Goal: Transaction & Acquisition: Purchase product/service

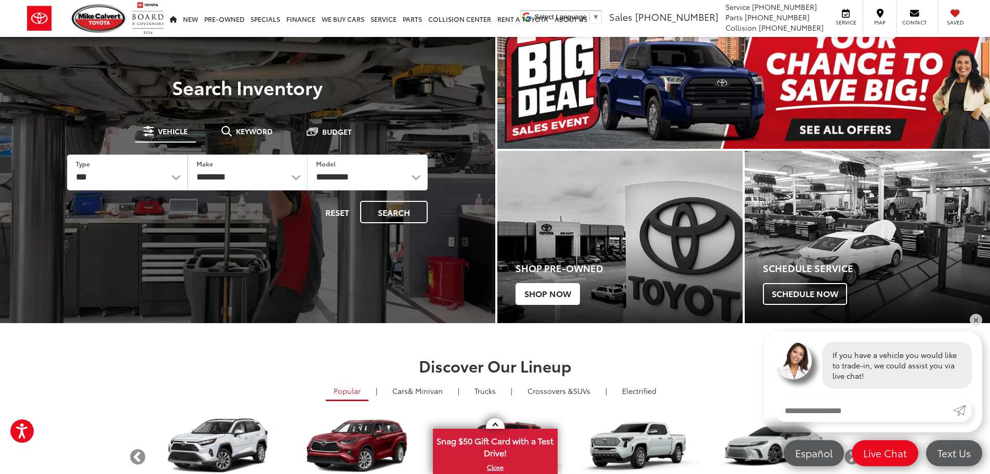
drag, startPoint x: 997, startPoint y: 49, endPoint x: 564, endPoint y: 232, distance: 469.9
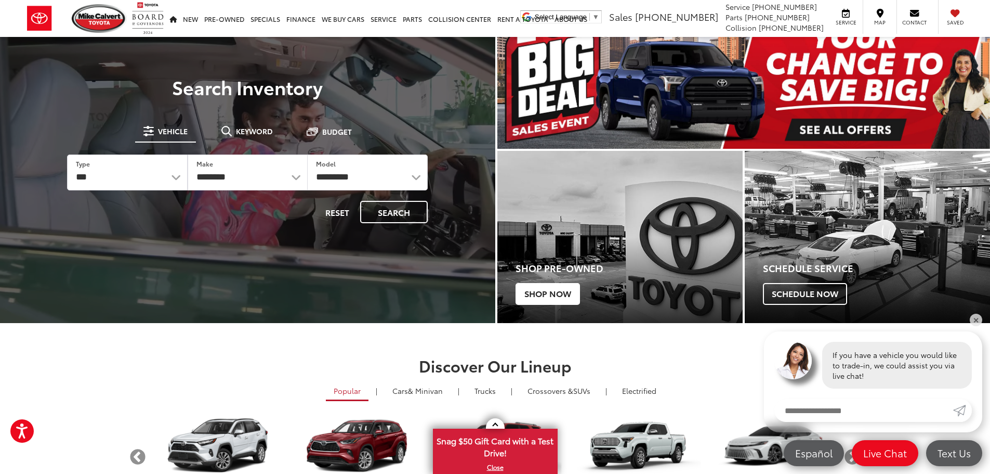
scroll to position [77, 0]
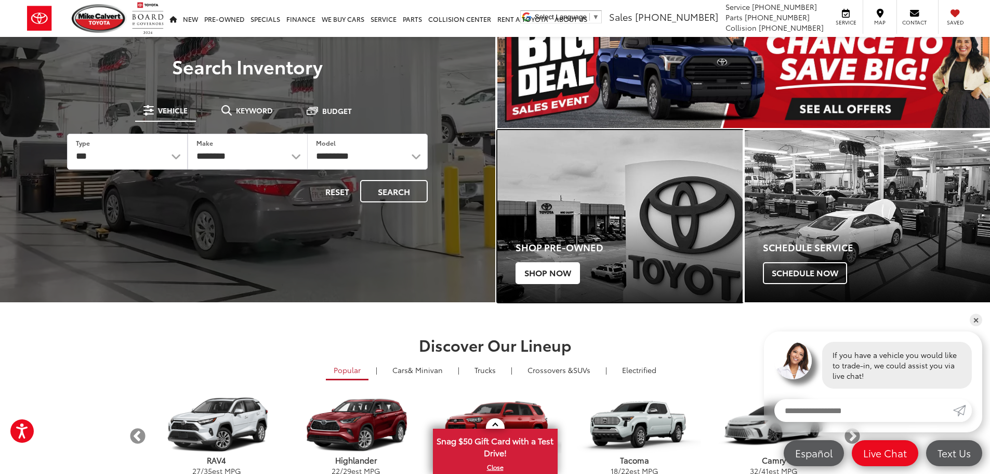
click at [532, 271] on span "Shop Now" at bounding box center [548, 273] width 64 height 22
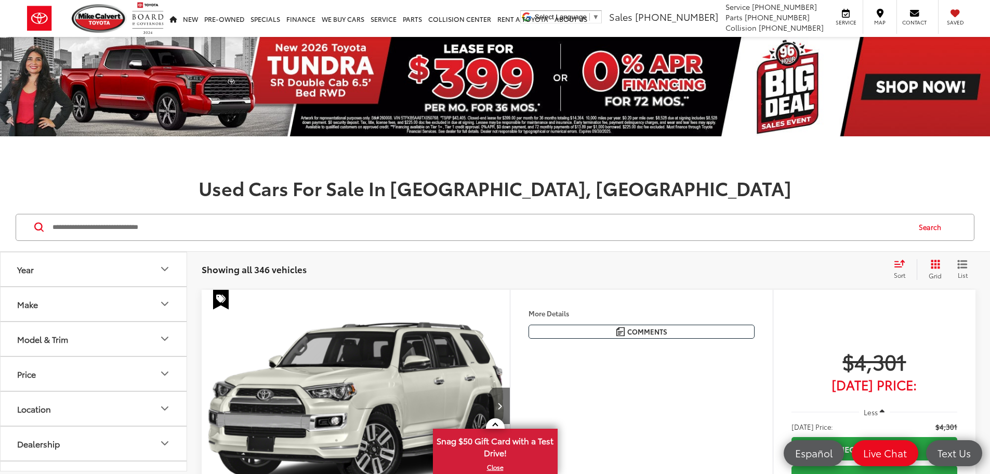
click at [904, 270] on span "Sort" at bounding box center [899, 274] width 11 height 9
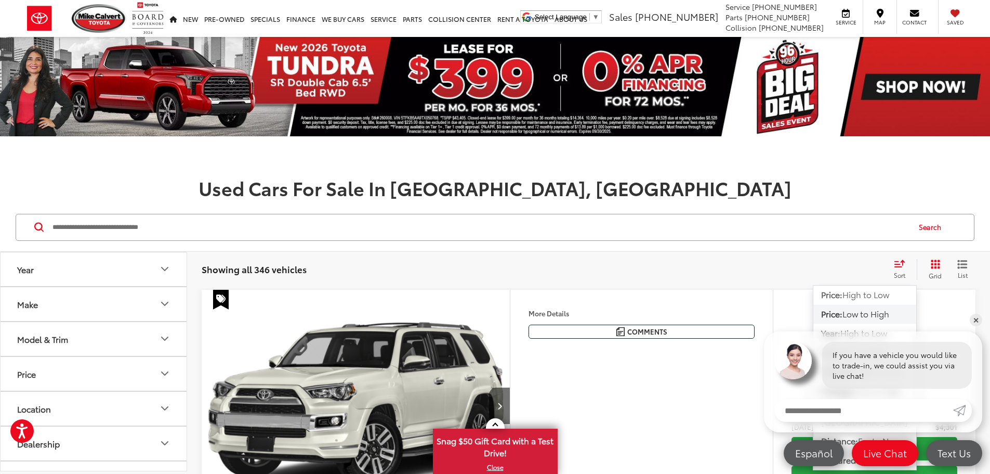
click at [879, 315] on span "Low to High" at bounding box center [866, 313] width 47 height 12
